Goal: Check status: Check status

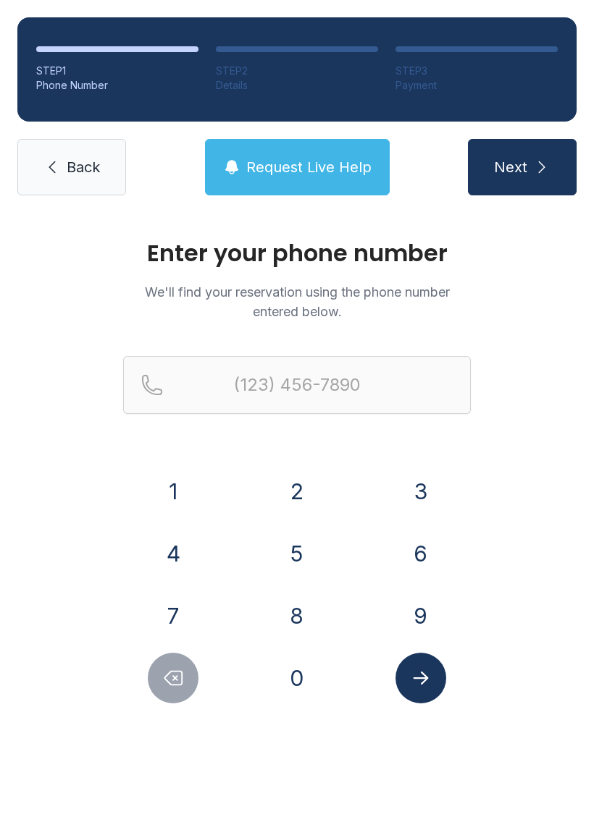
click at [313, 618] on button "8" at bounding box center [296, 616] width 51 height 51
click at [170, 494] on button "1" at bounding box center [173, 491] width 51 height 51
click at [439, 486] on button "3" at bounding box center [420, 491] width 51 height 51
click at [437, 617] on button "9" at bounding box center [420, 616] width 51 height 51
click at [195, 613] on button "7" at bounding box center [173, 616] width 51 height 51
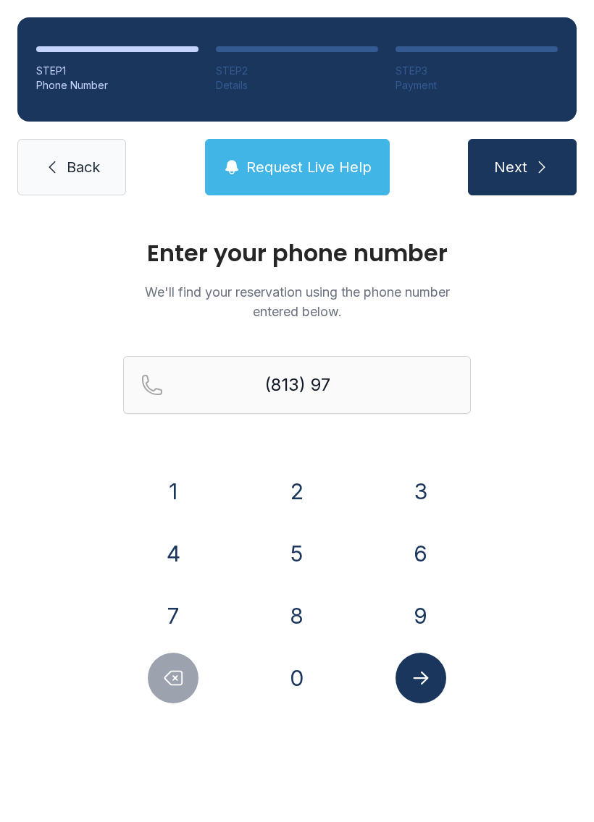
click at [317, 688] on button "0" at bounding box center [296, 678] width 51 height 51
click at [196, 489] on button "1" at bounding box center [173, 491] width 51 height 51
click at [297, 558] on button "5" at bounding box center [296, 553] width 51 height 51
click at [333, 463] on form "(813) 970-15 1 2 3 4 5 6 7 8 9 0" at bounding box center [296, 529] width 347 height 347
click at [209, 500] on div "1" at bounding box center [173, 491] width 101 height 51
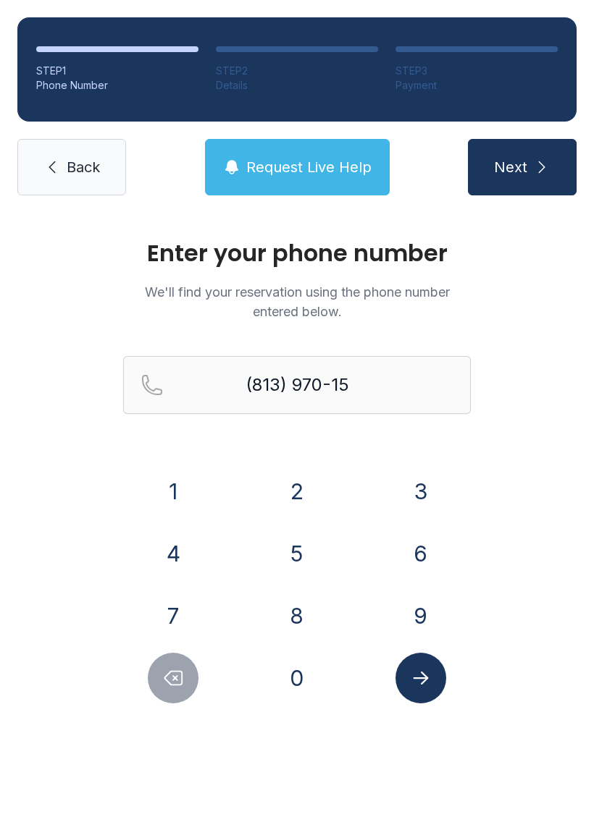
click at [183, 481] on button "1" at bounding box center [173, 491] width 51 height 51
click at [292, 498] on button "2" at bounding box center [296, 491] width 51 height 51
type input "[PHONE_NUMBER]"
click at [532, 149] on button "Next" at bounding box center [522, 167] width 109 height 56
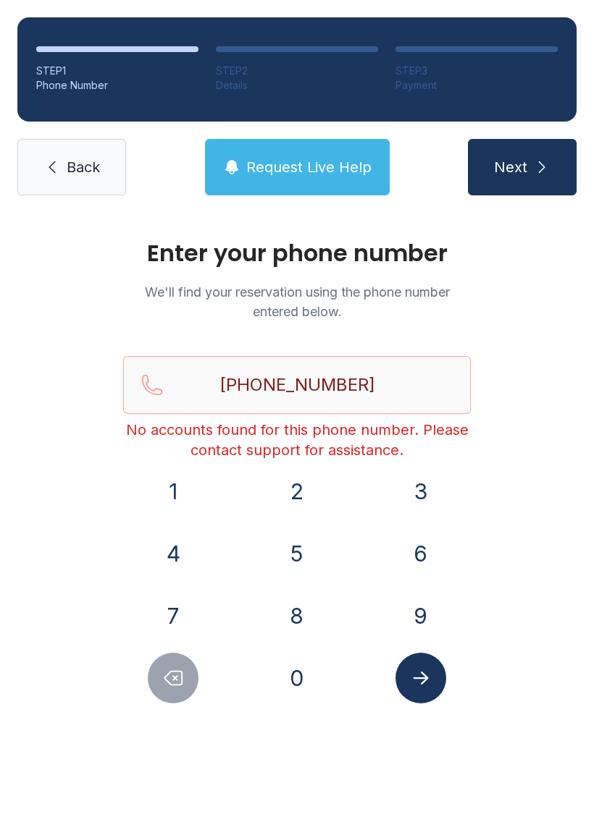
click at [114, 185] on link "Back" at bounding box center [71, 167] width 109 height 56
